Goal: Navigation & Orientation: Understand site structure

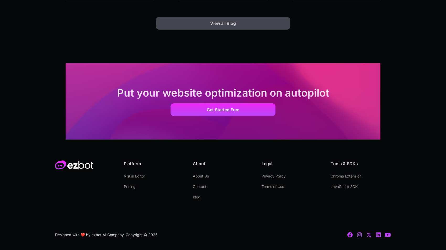
scroll to position [1467, 0]
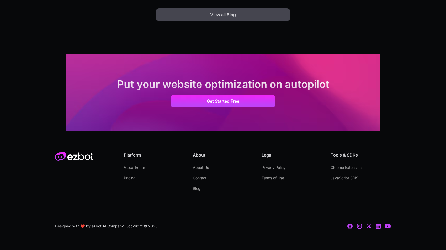
click at [379, 230] on div "Platform Visual Editor Pricing About About Us Contact Blog Legal Privacy Policy…" at bounding box center [223, 191] width 336 height 120
click at [379, 228] on icon at bounding box center [378, 226] width 5 height 5
click at [205, 169] on link "About Us" at bounding box center [201, 168] width 16 height 10
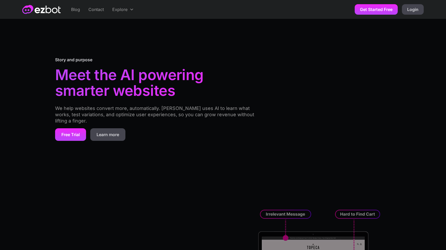
click at [205, 167] on div "Story and purpose Meet the AI powering smarter websites We help websites conver…" at bounding box center [223, 98] width 336 height 143
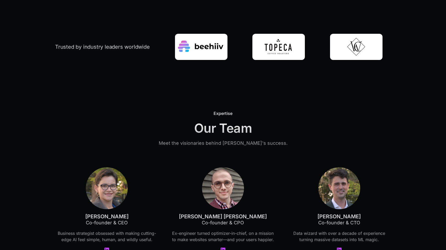
scroll to position [1135, 0]
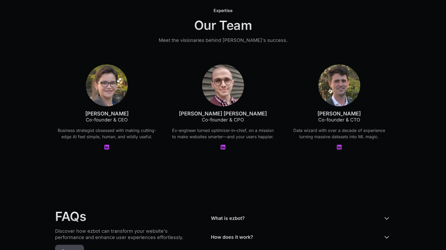
click at [225, 149] on icon at bounding box center [222, 147] width 5 height 5
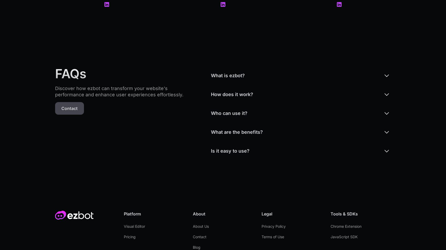
scroll to position [1337, 0]
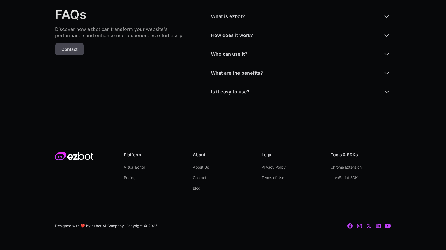
click at [196, 190] on link "Blog" at bounding box center [197, 188] width 8 height 10
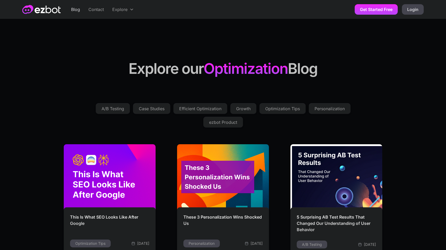
click at [93, 10] on link "Contact" at bounding box center [96, 9] width 24 height 19
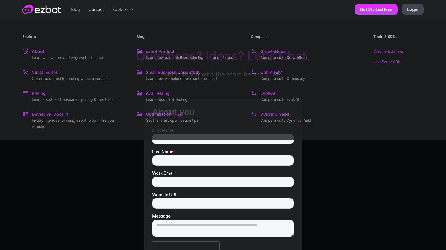
click at [115, 11] on div "Explore" at bounding box center [119, 9] width 15 height 6
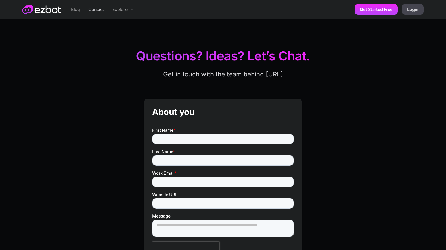
click at [115, 11] on div "Explore" at bounding box center [119, 9] width 15 height 6
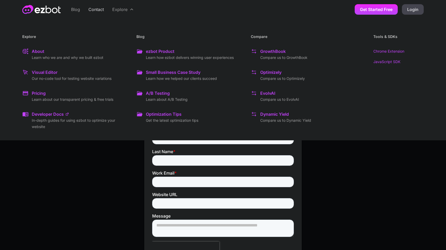
click at [44, 92] on div "Pricing" at bounding box center [39, 93] width 14 height 6
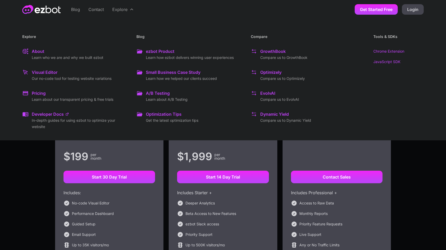
click at [37, 71] on div "Visual Editor" at bounding box center [45, 72] width 26 height 6
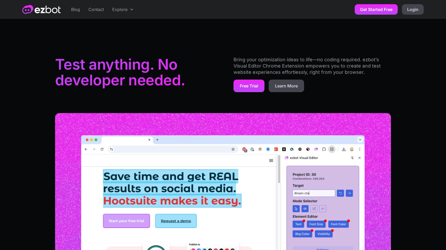
click at [44, 8] on img "home" at bounding box center [41, 9] width 38 height 9
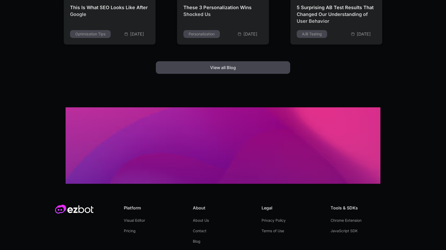
scroll to position [1467, 0]
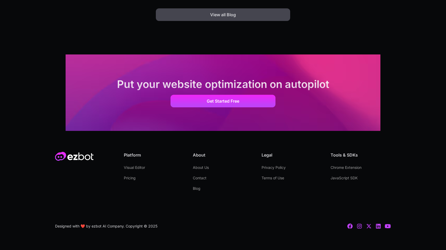
click at [368, 228] on icon at bounding box center [368, 226] width 6 height 6
